Goal: Information Seeking & Learning: Find specific fact

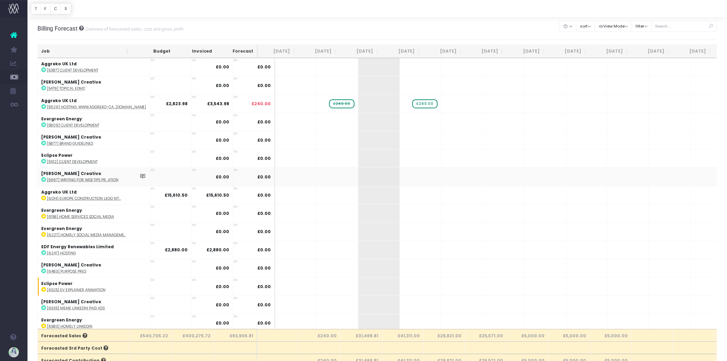
click at [38, 175] on link "Invoice Report" at bounding box center [32, 173] width 10 height 14
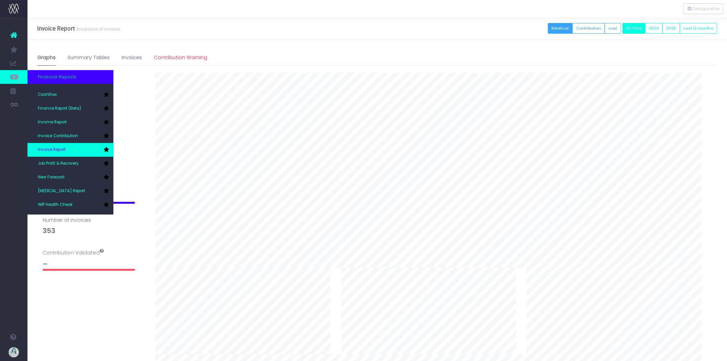
scroll to position [34, 0]
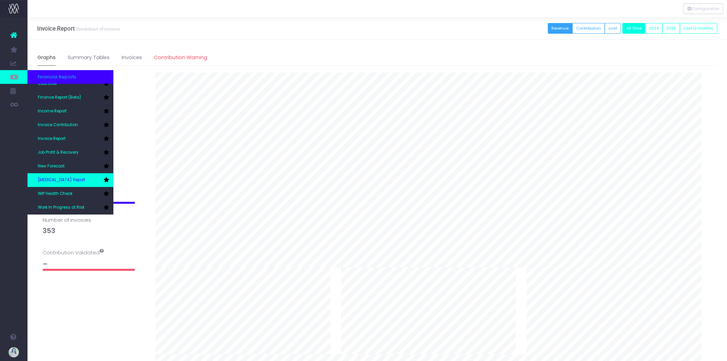
click at [74, 178] on link "[MEDICAL_DATA] Report" at bounding box center [70, 180] width 86 height 14
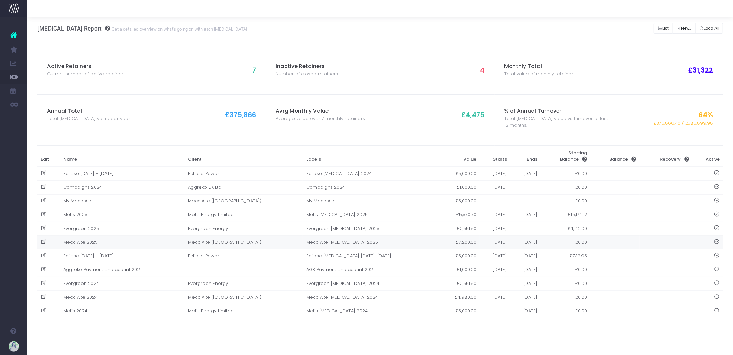
click at [164, 244] on td "Mecc Alte 2025" at bounding box center [122, 242] width 125 height 14
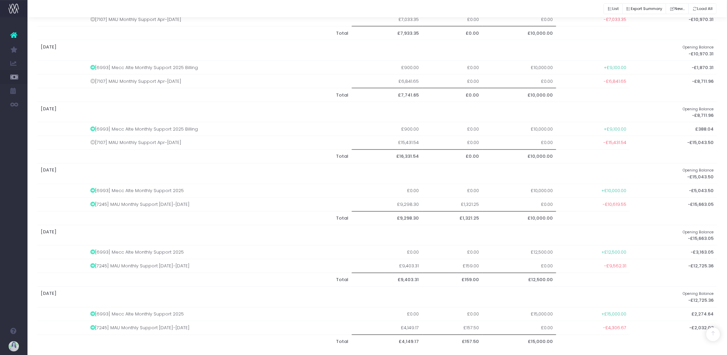
scroll to position [410, 0]
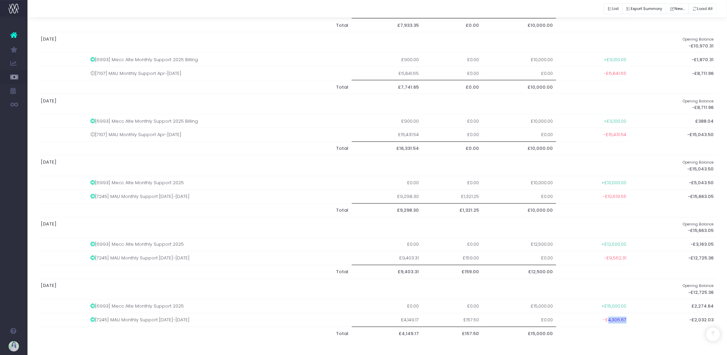
drag, startPoint x: 608, startPoint y: 321, endPoint x: 629, endPoint y: 320, distance: 21.0
click at [629, 320] on tr "[7245] MAU Monthly Support [DATE]-[DATE] £4,149.17 £157.50 £0.00 -£4,306.67 -£2…" at bounding box center [377, 320] width 680 height 14
copy span "4,306.67"
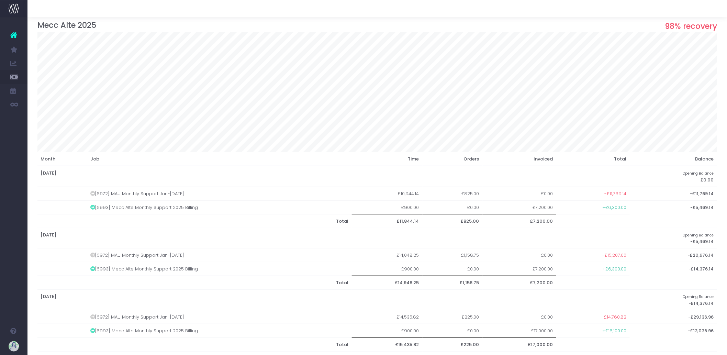
scroll to position [0, 0]
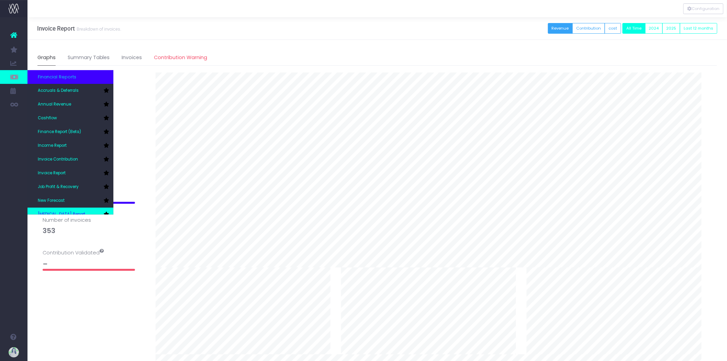
click at [105, 212] on icon at bounding box center [105, 214] width 5 height 5
click at [87, 210] on link "[MEDICAL_DATA] Report" at bounding box center [70, 214] width 86 height 14
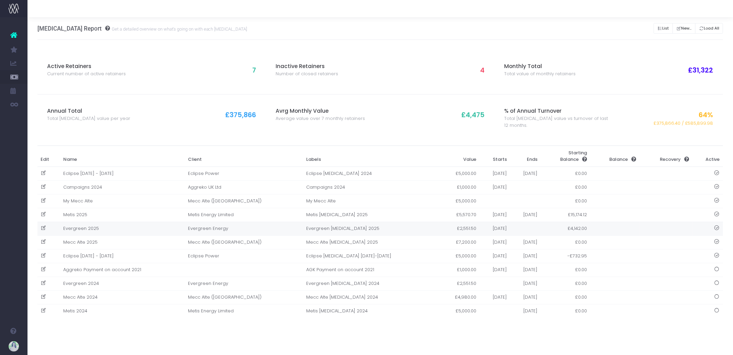
click at [159, 228] on td "Evergreen 2025" at bounding box center [122, 229] width 125 height 14
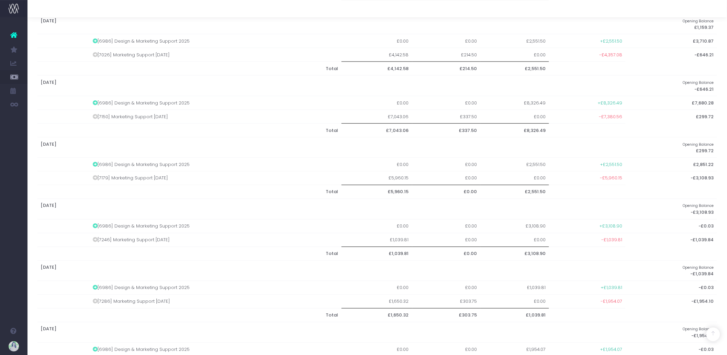
scroll to position [410, 0]
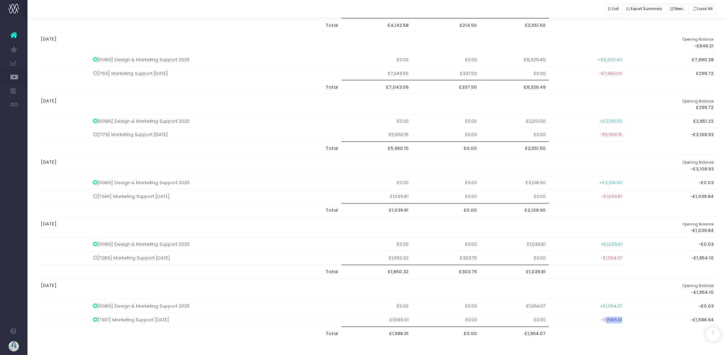
drag, startPoint x: 605, startPoint y: 320, endPoint x: 622, endPoint y: 318, distance: 17.0
click at [622, 318] on td "-£1,586.91" at bounding box center [587, 320] width 77 height 14
copy span "1,586.91"
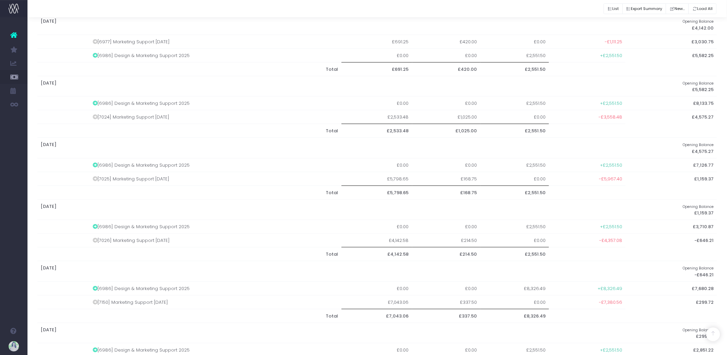
scroll to position [0, 0]
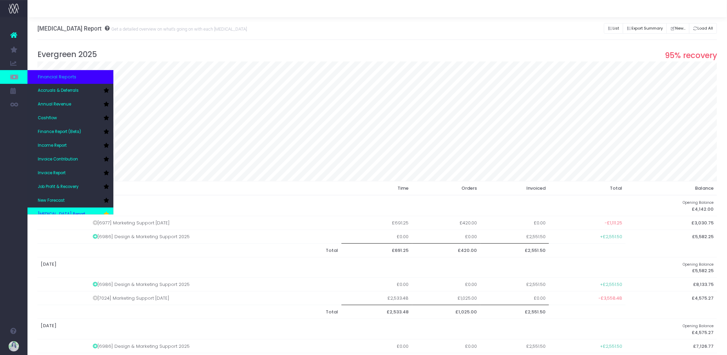
click at [75, 211] on link "[MEDICAL_DATA] Report" at bounding box center [70, 214] width 86 height 14
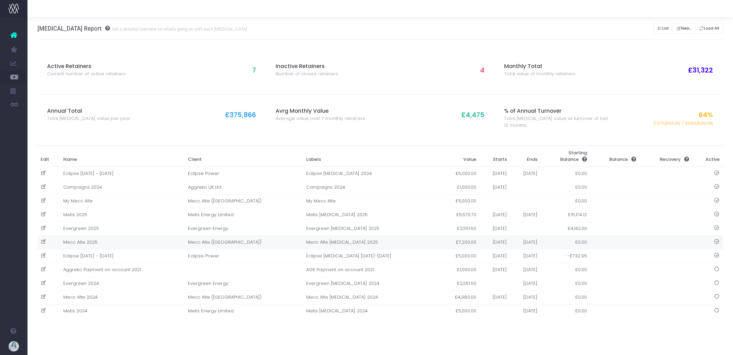
click at [136, 242] on td "Mecc Alte 2025" at bounding box center [122, 242] width 125 height 14
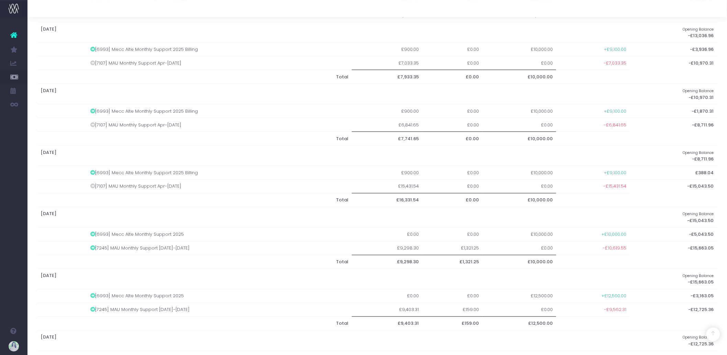
scroll to position [410, 0]
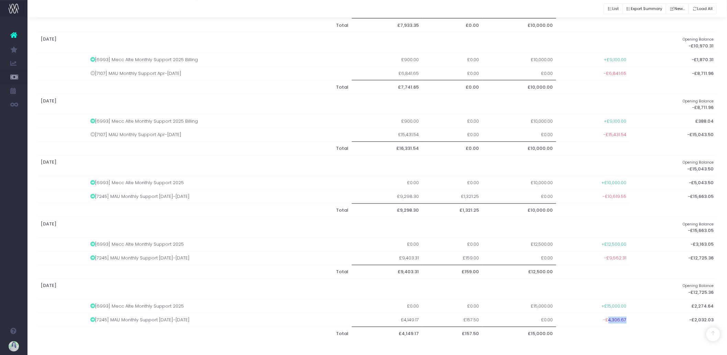
drag, startPoint x: 608, startPoint y: 319, endPoint x: 628, endPoint y: 319, distance: 19.9
click at [628, 319] on td "-£4,306.67" at bounding box center [592, 320] width 73 height 14
copy span "4,306.67"
